Goal: Task Accomplishment & Management: Use online tool/utility

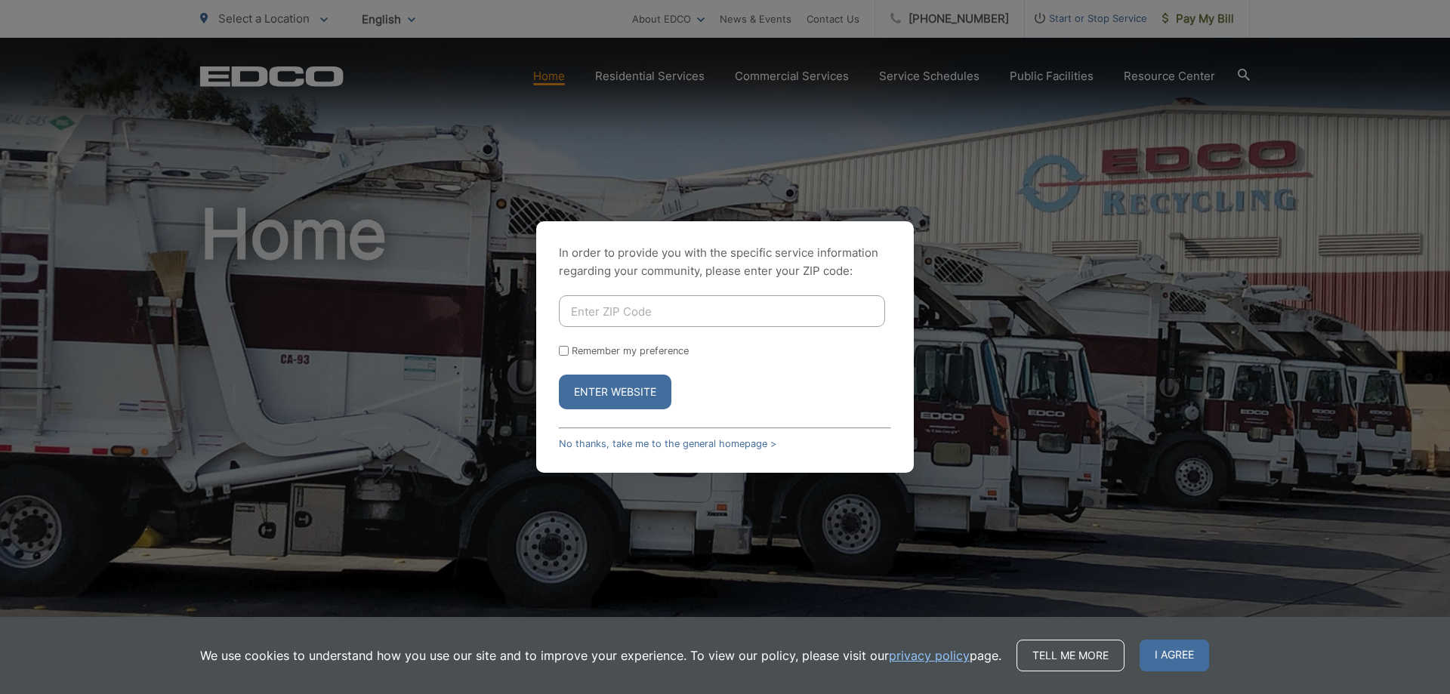
click at [753, 316] on input "Enter ZIP Code" at bounding box center [722, 311] width 326 height 32
type input "92021"
click at [561, 354] on input "Remember my preference" at bounding box center [564, 351] width 10 height 10
checkbox input "true"
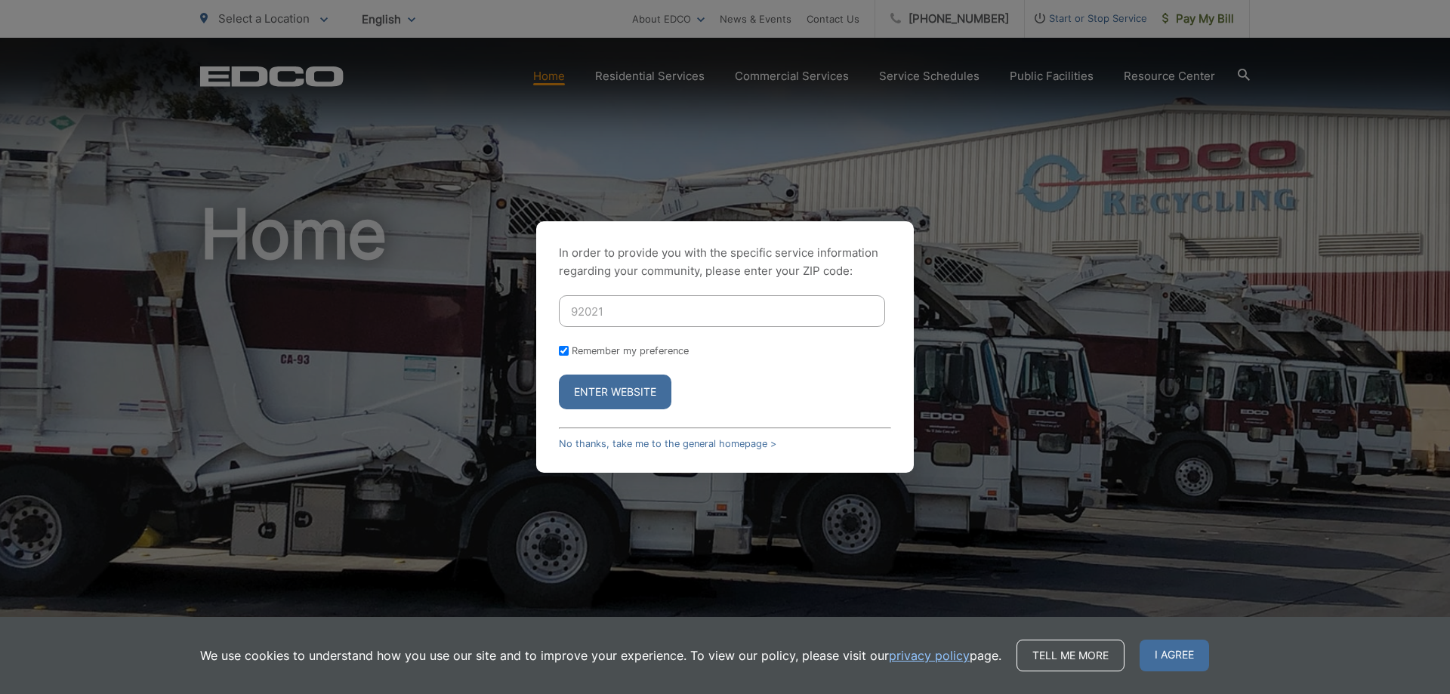
click at [608, 384] on button "Enter Website" at bounding box center [615, 392] width 113 height 35
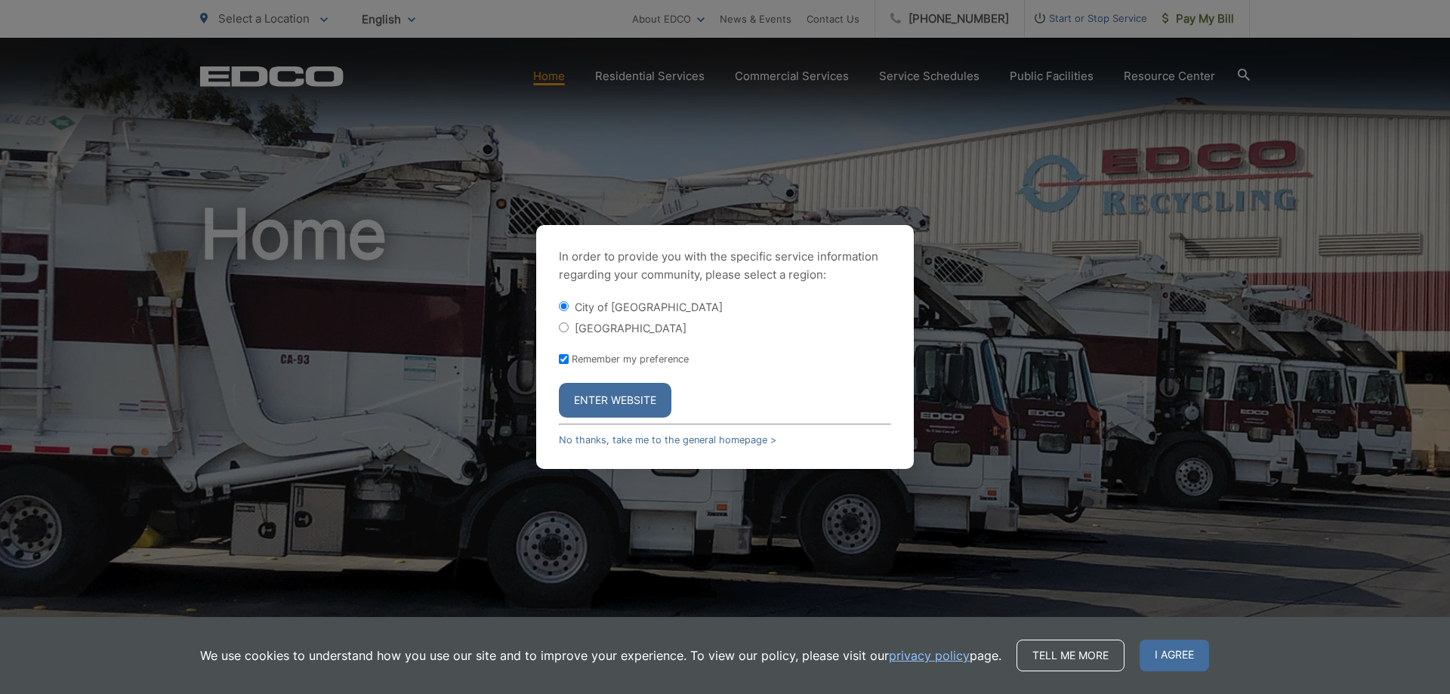
click at [625, 405] on button "Enter Website" at bounding box center [615, 400] width 113 height 35
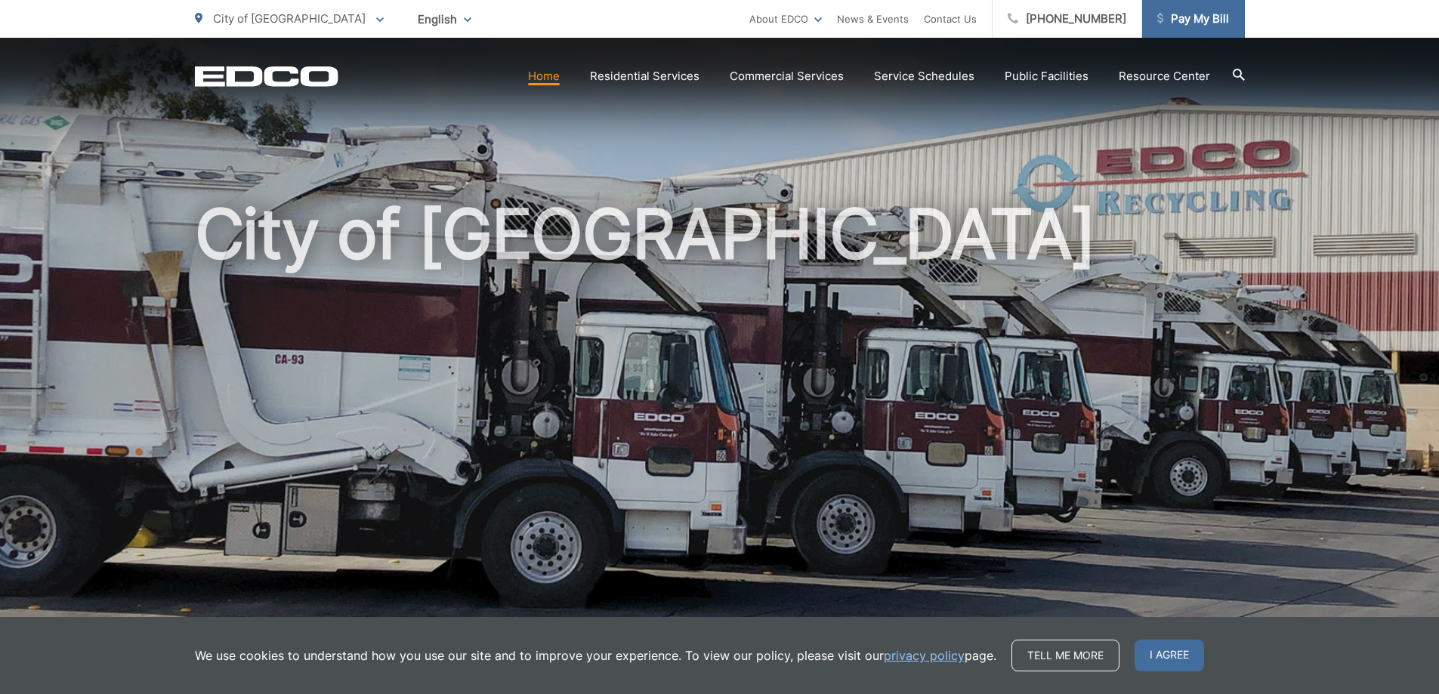
click at [1209, 9] on link "Pay My Bill" at bounding box center [1193, 19] width 103 height 38
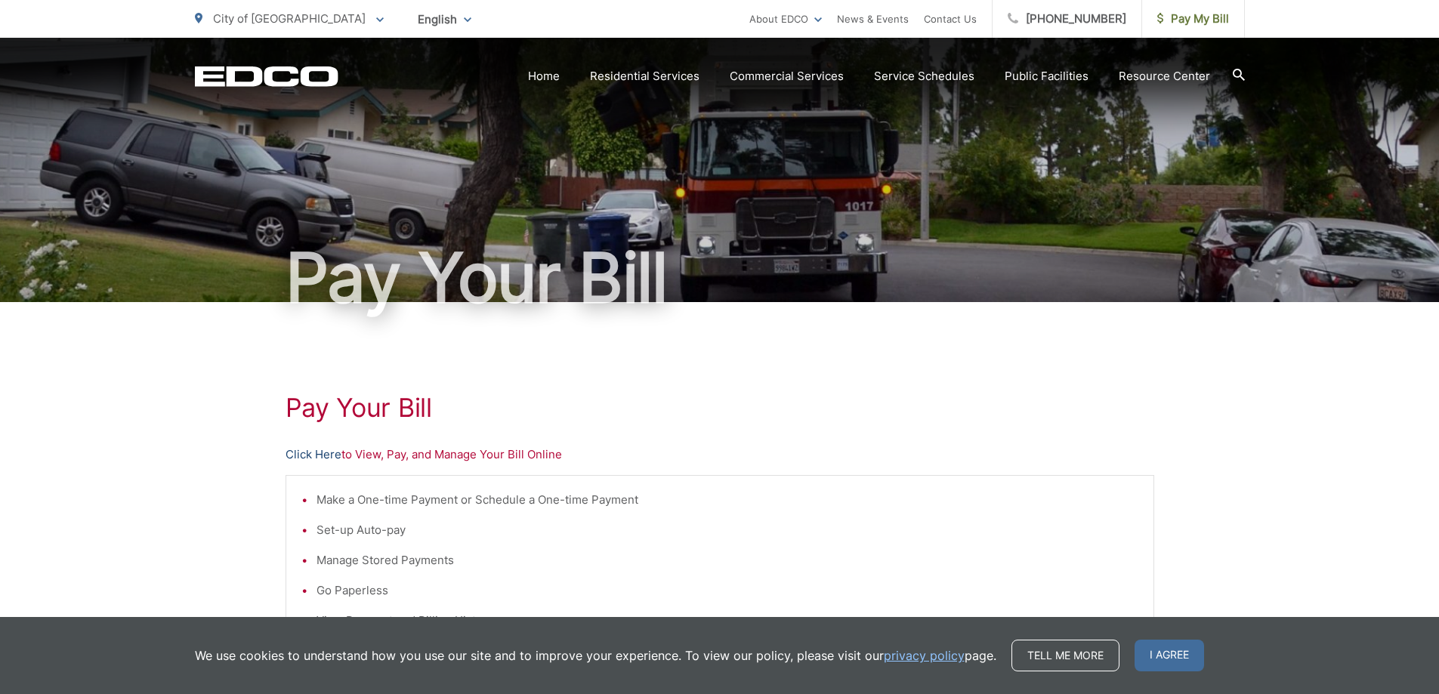
click at [310, 452] on link "Click Here" at bounding box center [314, 455] width 56 height 18
